Goal: Navigation & Orientation: Find specific page/section

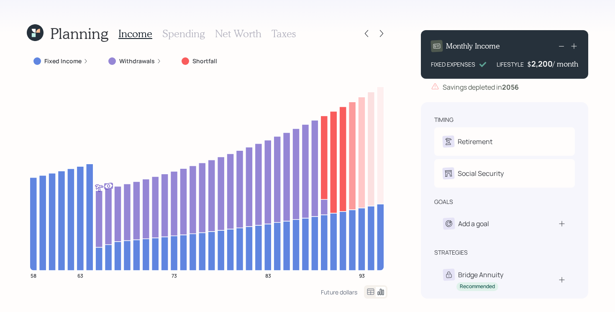
click at [34, 36] on icon at bounding box center [34, 35] width 4 height 4
